Goal: Find specific page/section: Find specific page/section

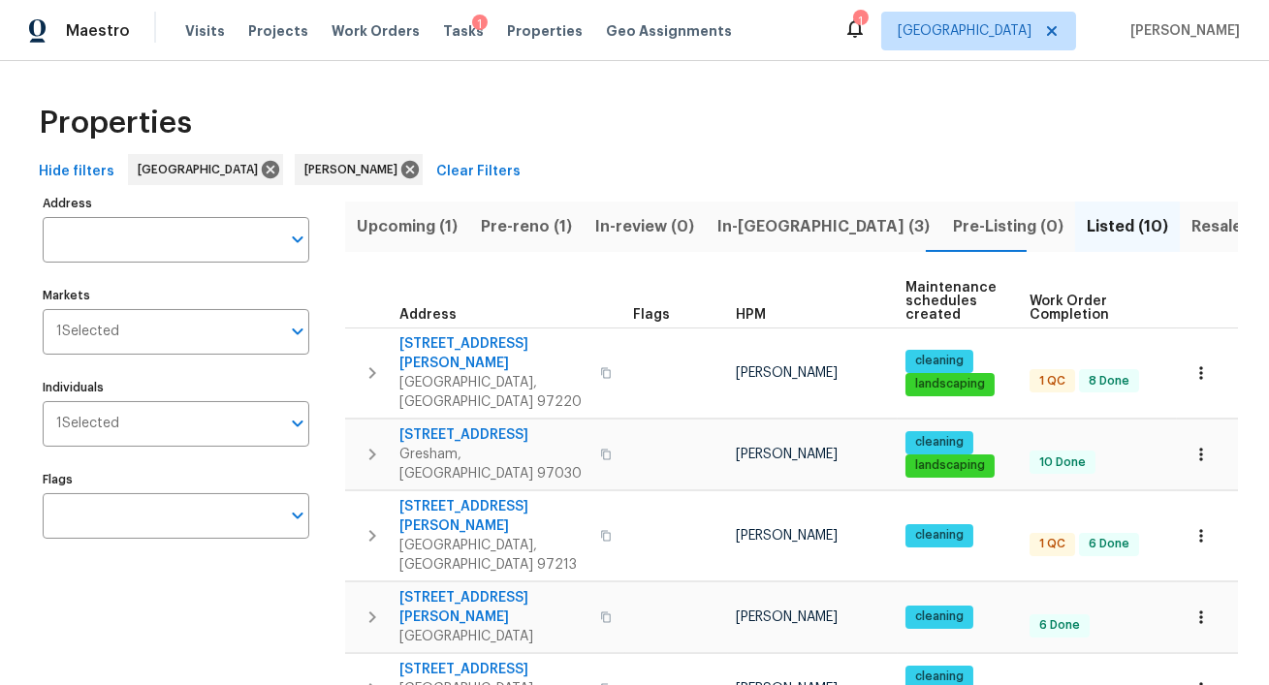
click at [1191, 226] on span "Resale (7)" at bounding box center [1229, 226] width 76 height 27
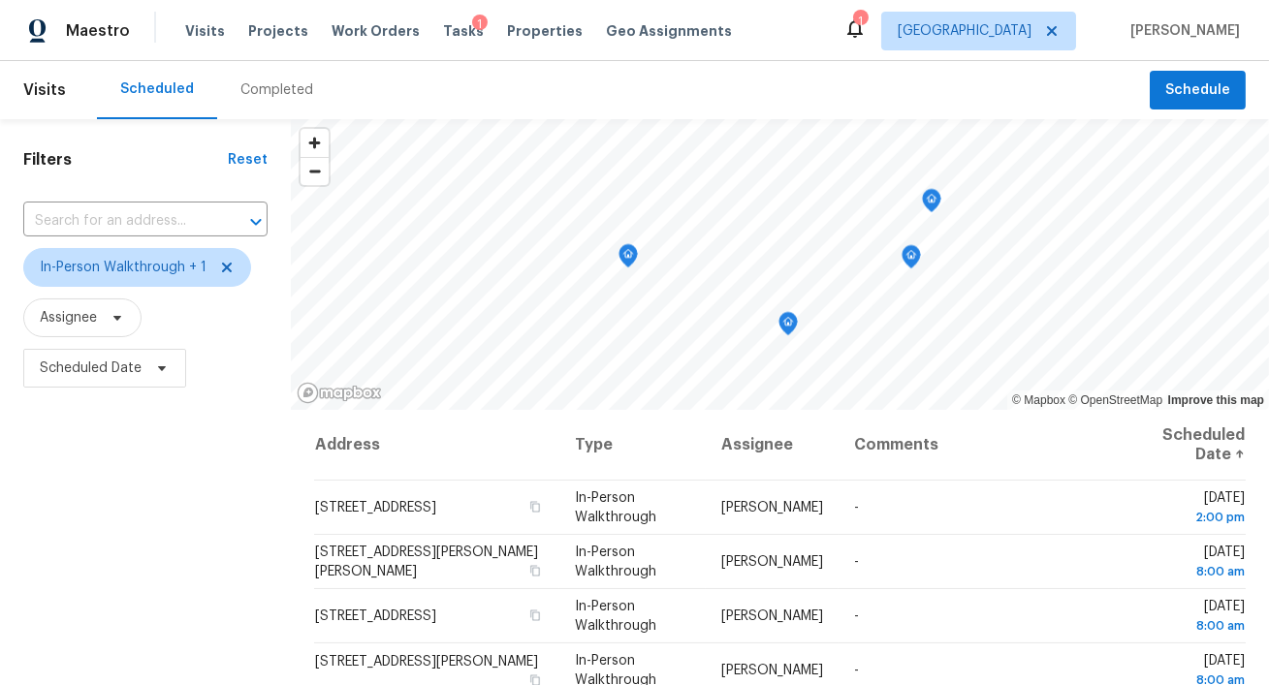
scroll to position [52, 0]
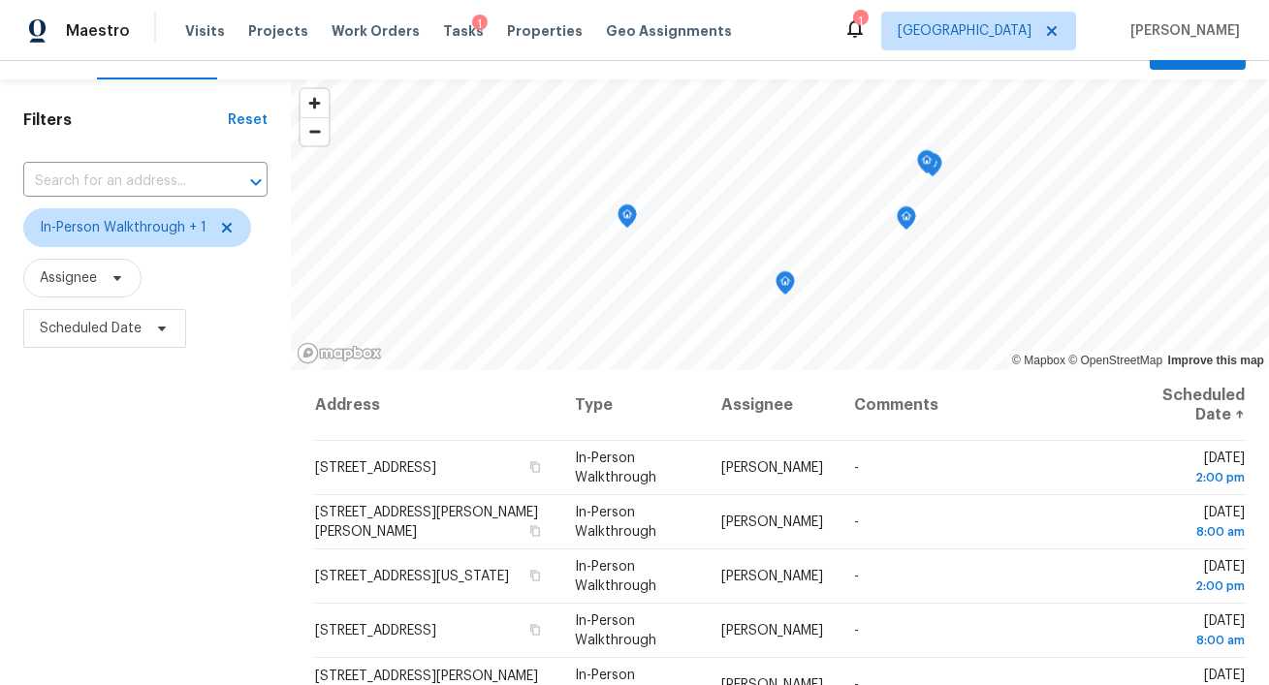
scroll to position [37, 0]
